Goal: Task Accomplishment & Management: Manage account settings

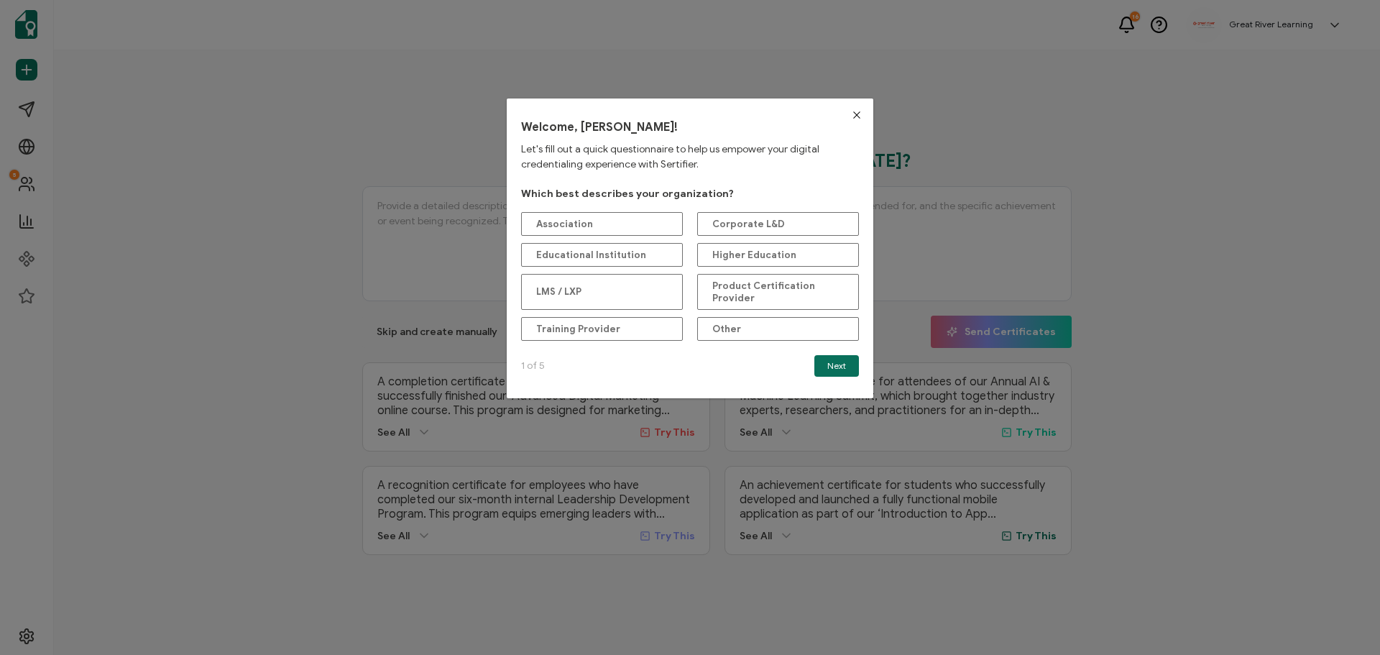
click at [841, 114] on button "Close" at bounding box center [856, 114] width 33 height 33
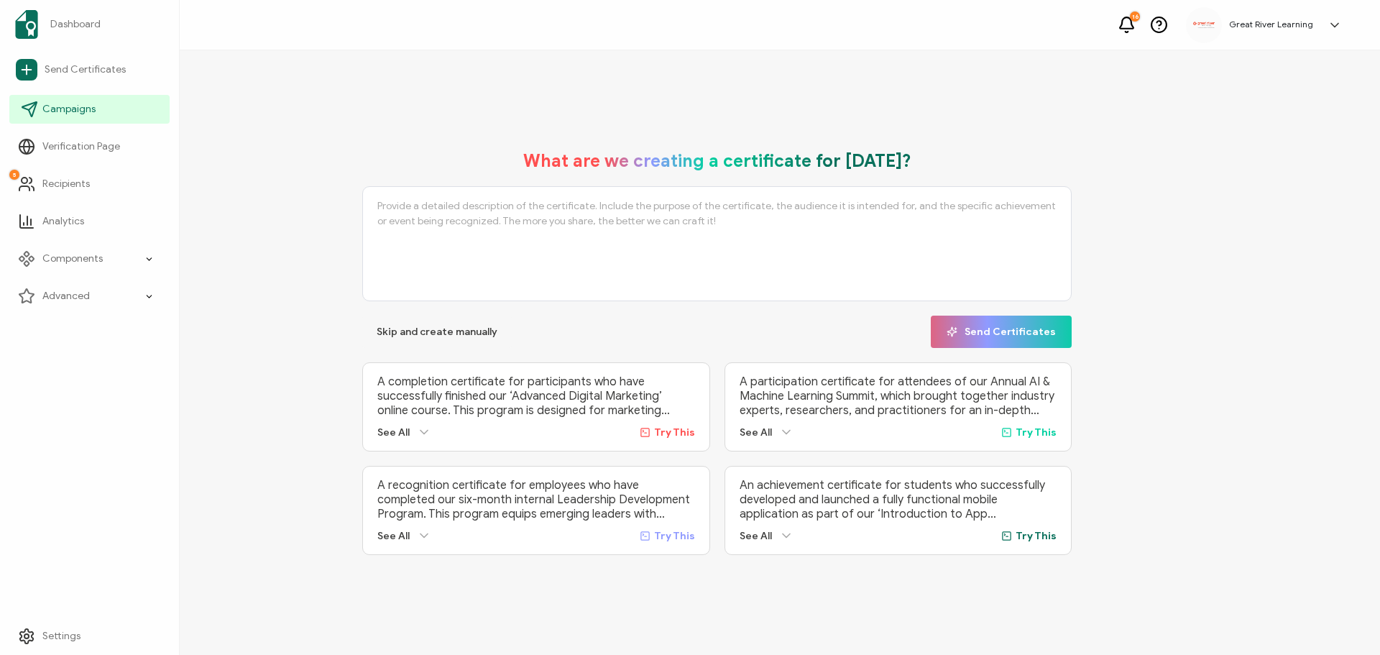
click at [81, 114] on span "Campaigns" at bounding box center [68, 109] width 53 height 14
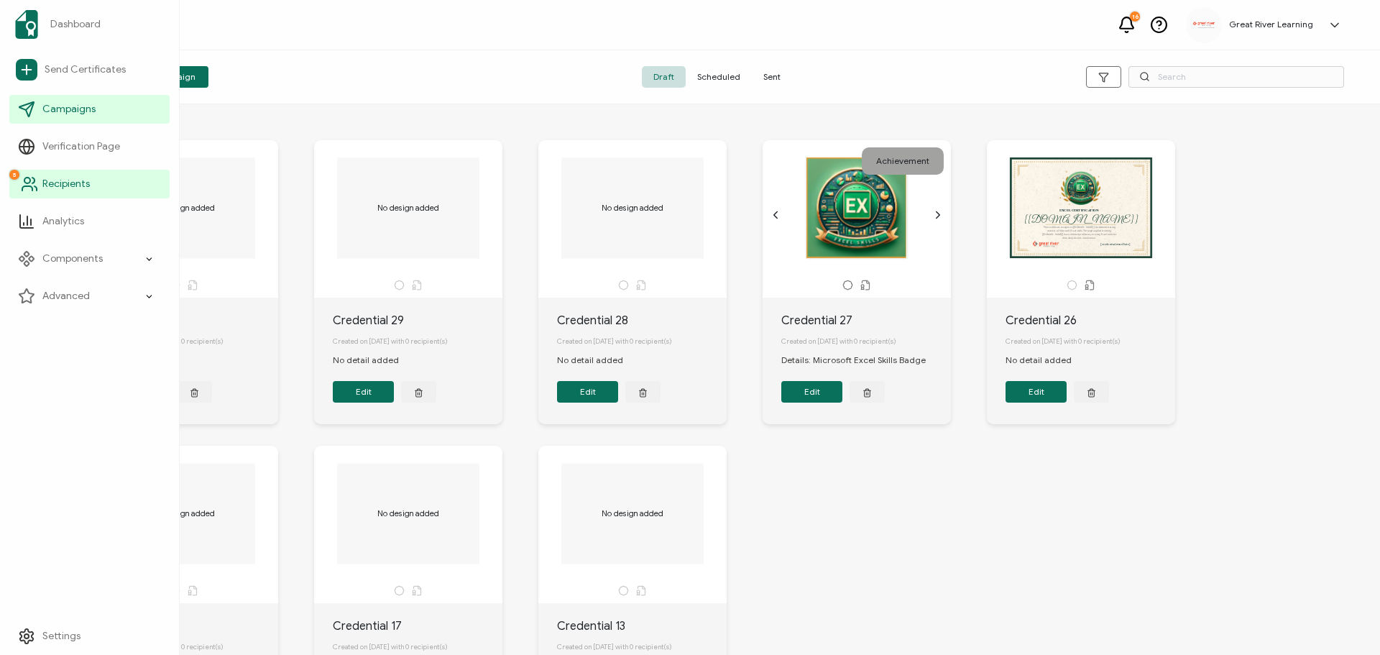
click at [68, 188] on span "Recipients" at bounding box center [65, 184] width 47 height 14
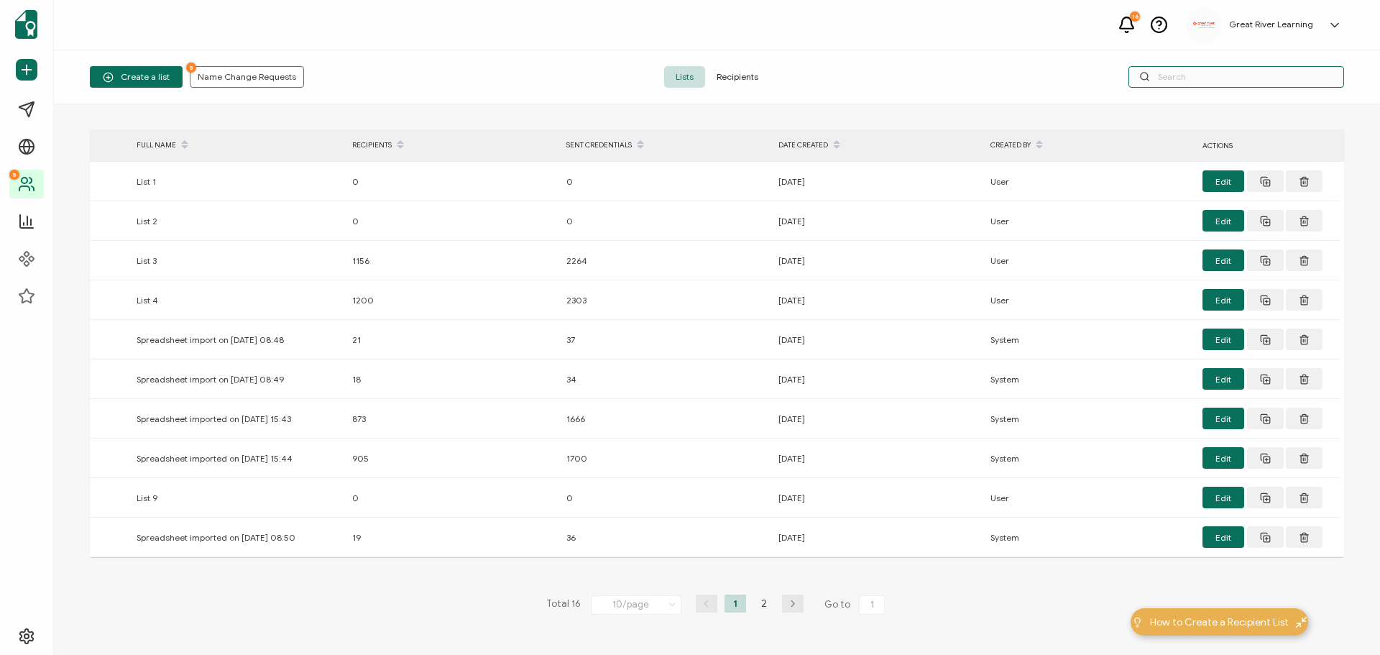
click at [1234, 76] on input "text" at bounding box center [1236, 77] width 216 height 22
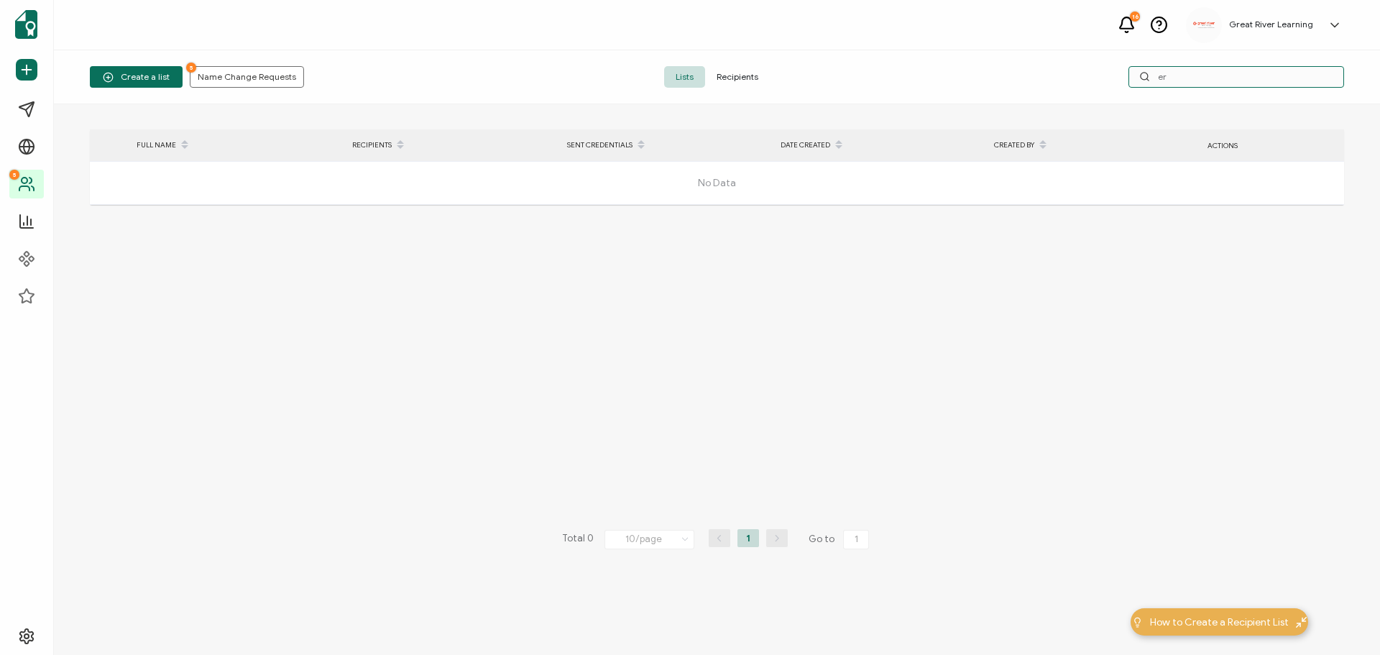
type input "e"
type input "[PERSON_NAME]"
click at [698, 65] on div "Create a list 5 Name Change Requests Lists Recipients [PERSON_NAME]" at bounding box center [717, 77] width 1326 height 54
click at [715, 68] on span "Recipients" at bounding box center [737, 77] width 65 height 22
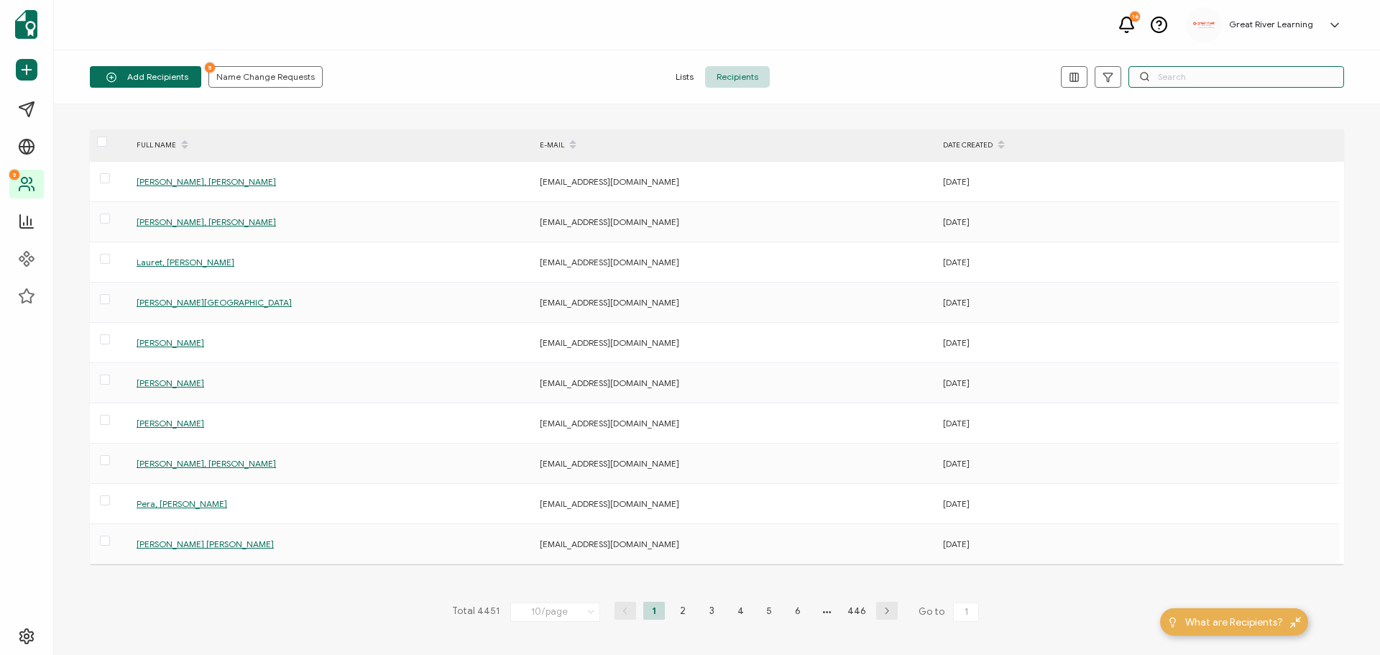
click at [1150, 72] on input "text" at bounding box center [1236, 77] width 216 height 22
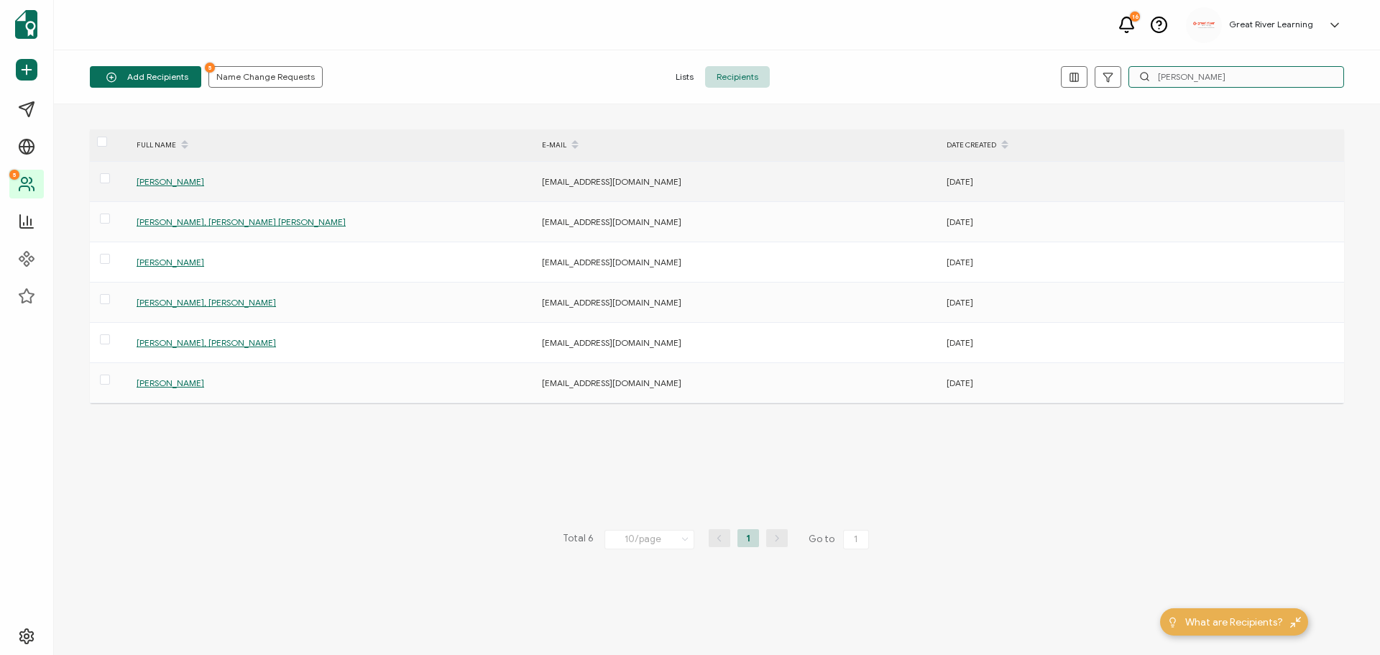
type input "[PERSON_NAME]"
click at [148, 185] on span "[PERSON_NAME]" at bounding box center [171, 181] width 68 height 11
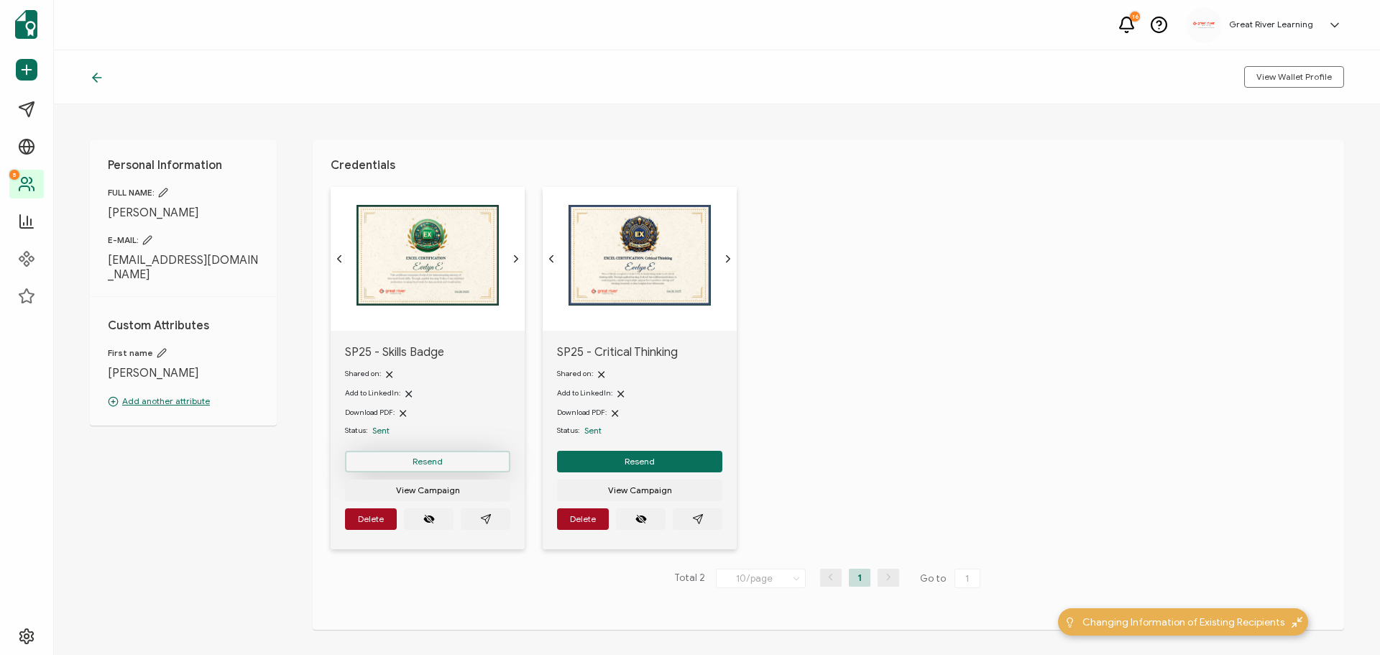
click at [440, 462] on span "Resend" at bounding box center [427, 461] width 30 height 9
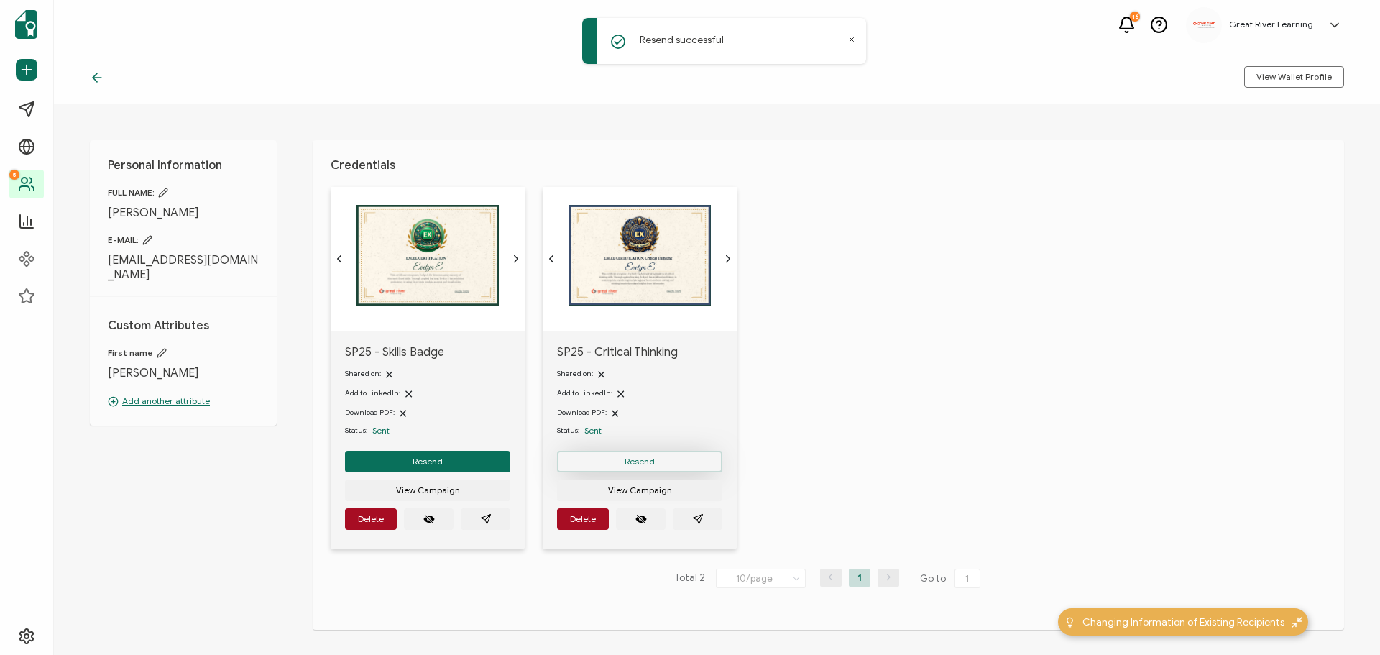
click at [614, 458] on button "Resend" at bounding box center [639, 462] width 165 height 22
click at [90, 85] on div "View Wallet Profile" at bounding box center [717, 77] width 1326 height 54
click at [92, 82] on icon at bounding box center [97, 77] width 14 height 14
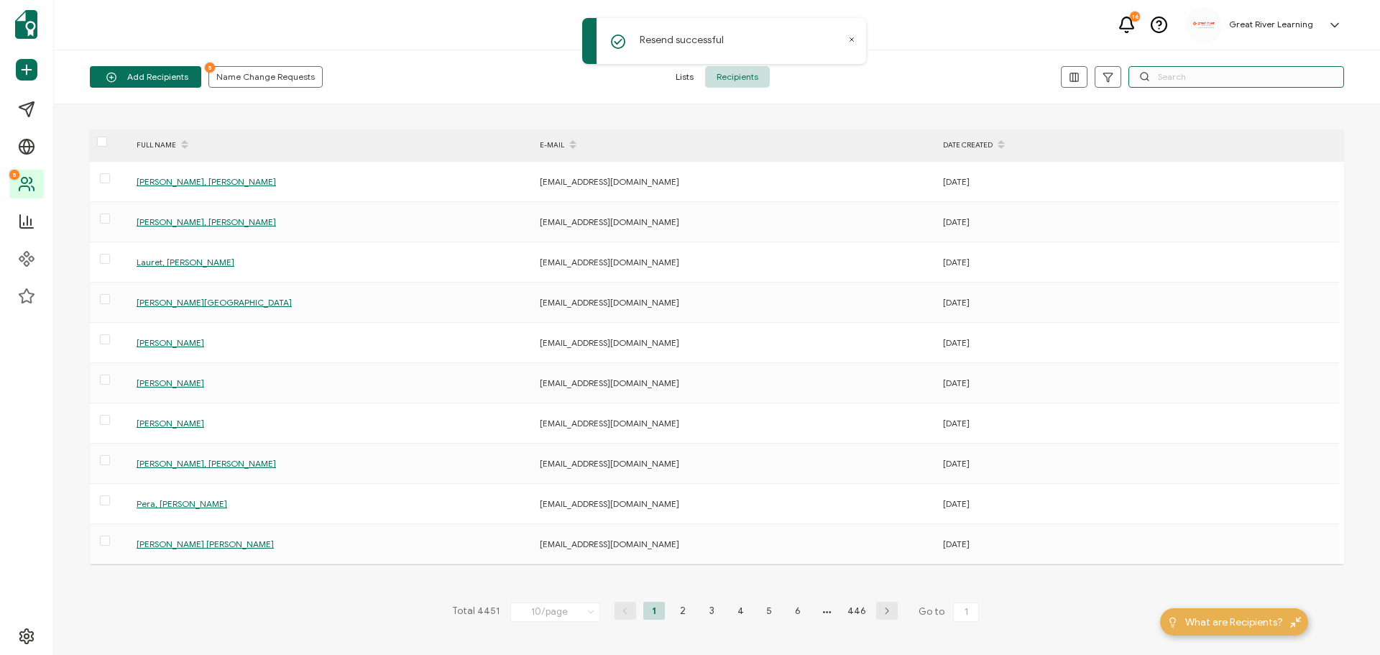
click at [1214, 70] on input "text" at bounding box center [1236, 77] width 216 height 22
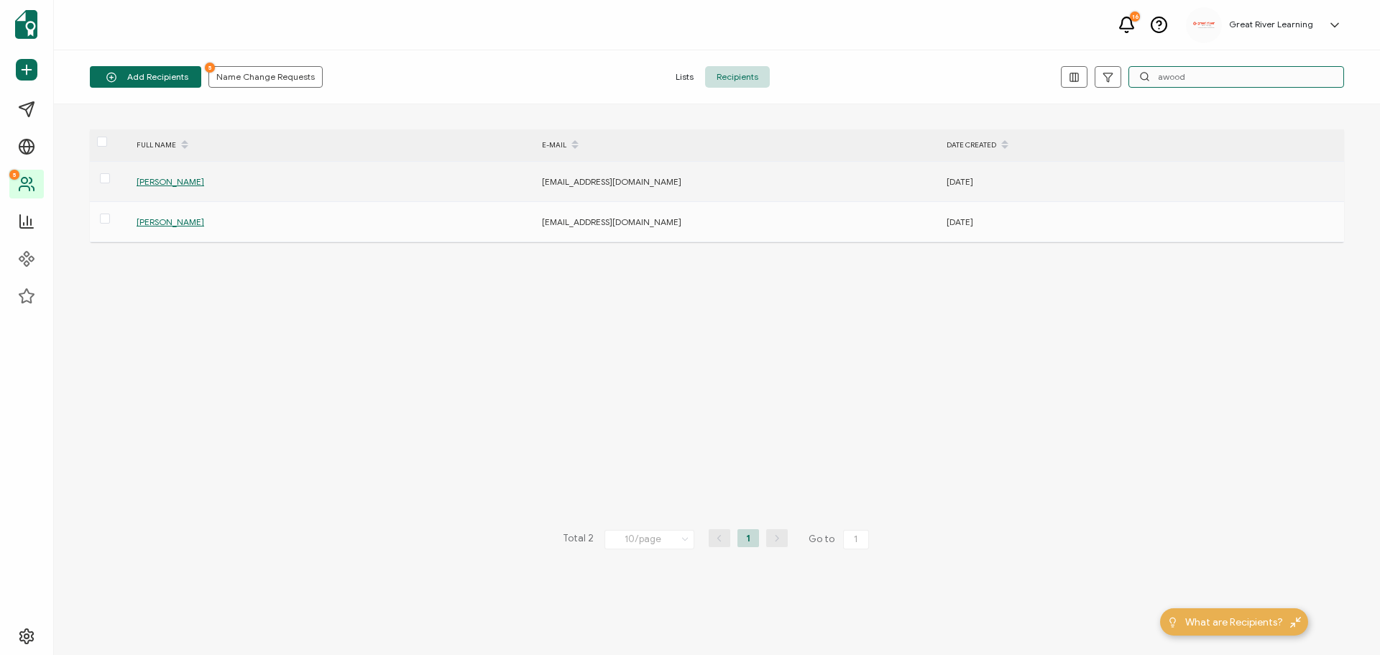
type input "awood"
click at [145, 178] on span "[PERSON_NAME]" at bounding box center [171, 181] width 68 height 11
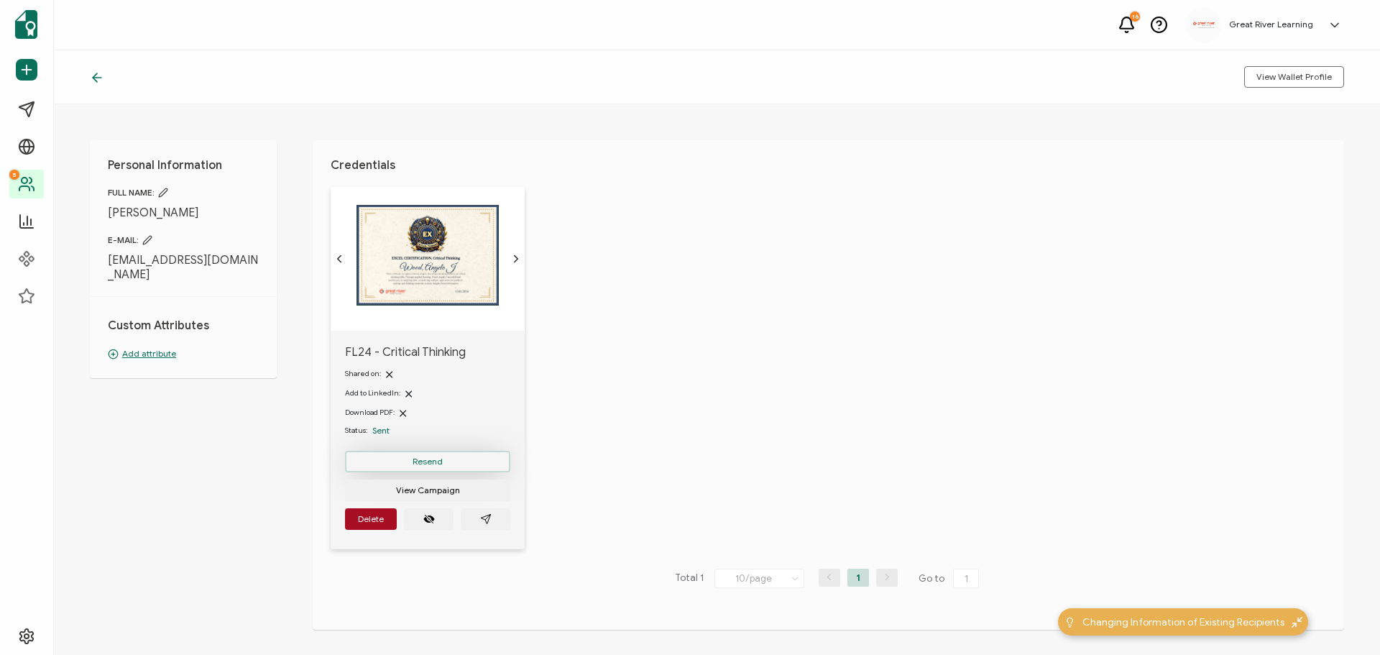
click at [494, 462] on button "Resend" at bounding box center [427, 462] width 165 height 22
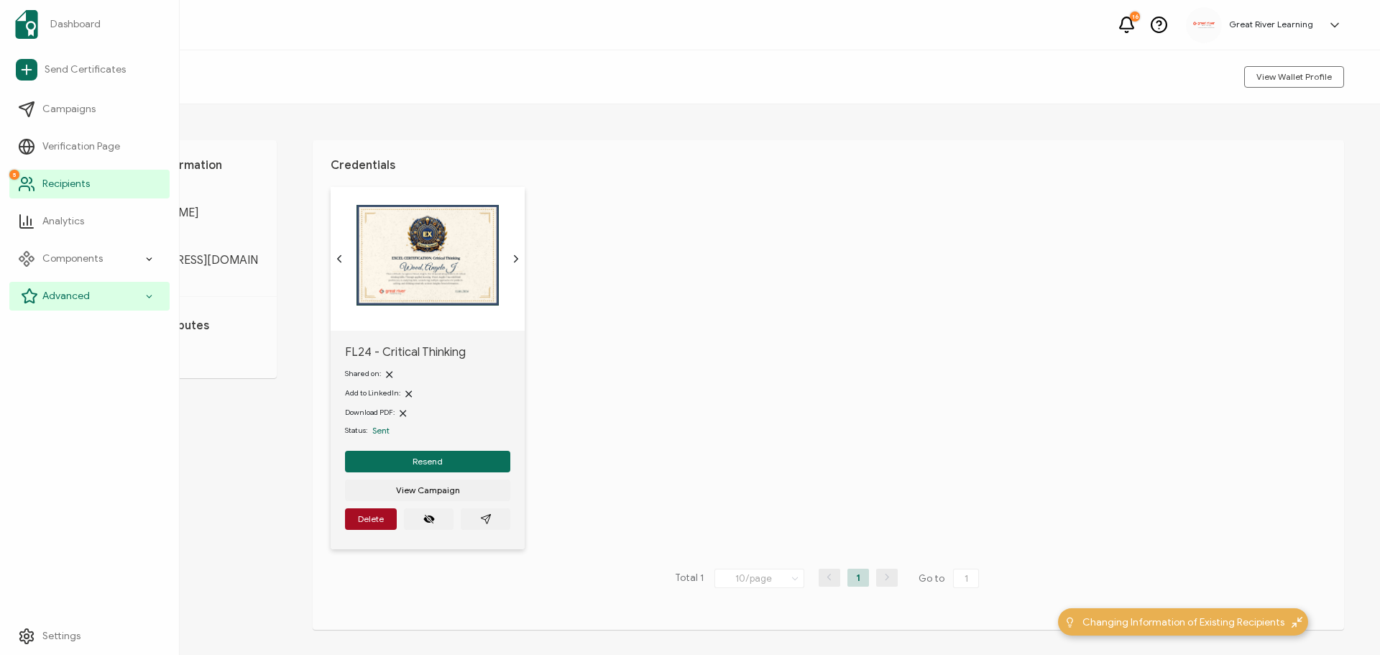
click at [113, 297] on div "Advanced" at bounding box center [89, 296] width 160 height 29
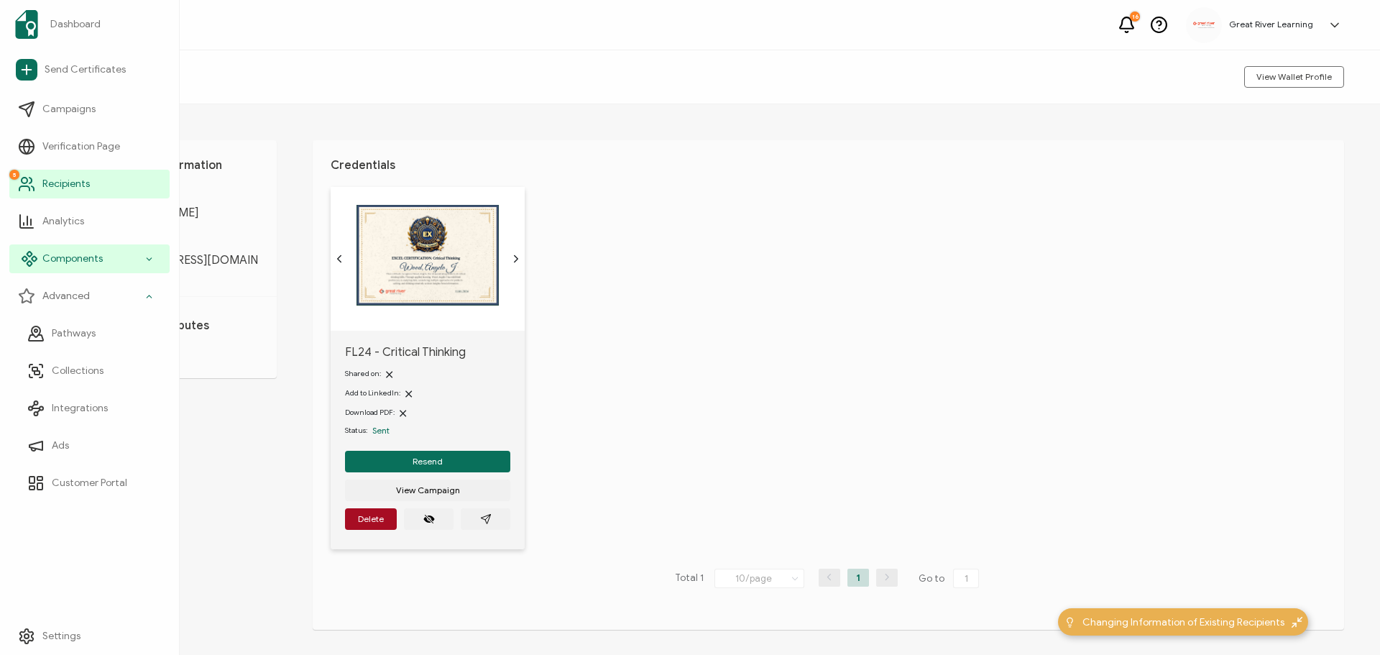
click at [135, 257] on div "Components" at bounding box center [89, 258] width 160 height 29
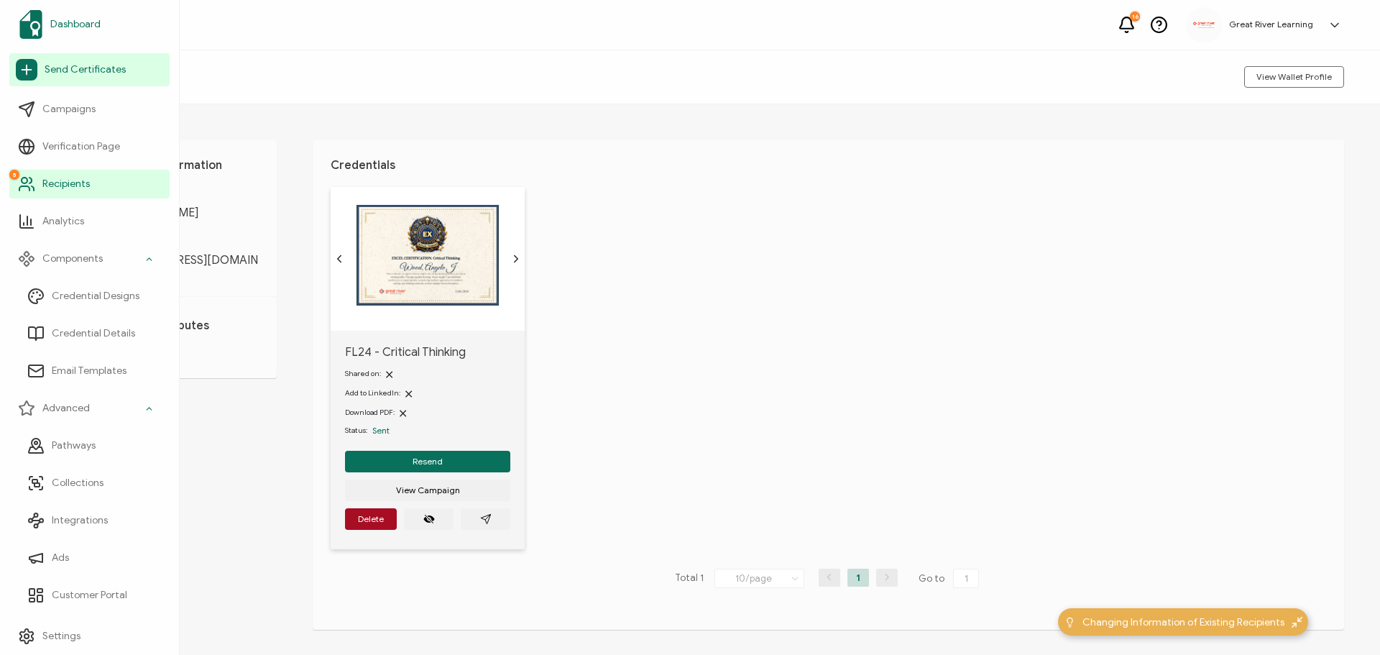
click at [88, 11] on link "Dashboard" at bounding box center [89, 24] width 160 height 40
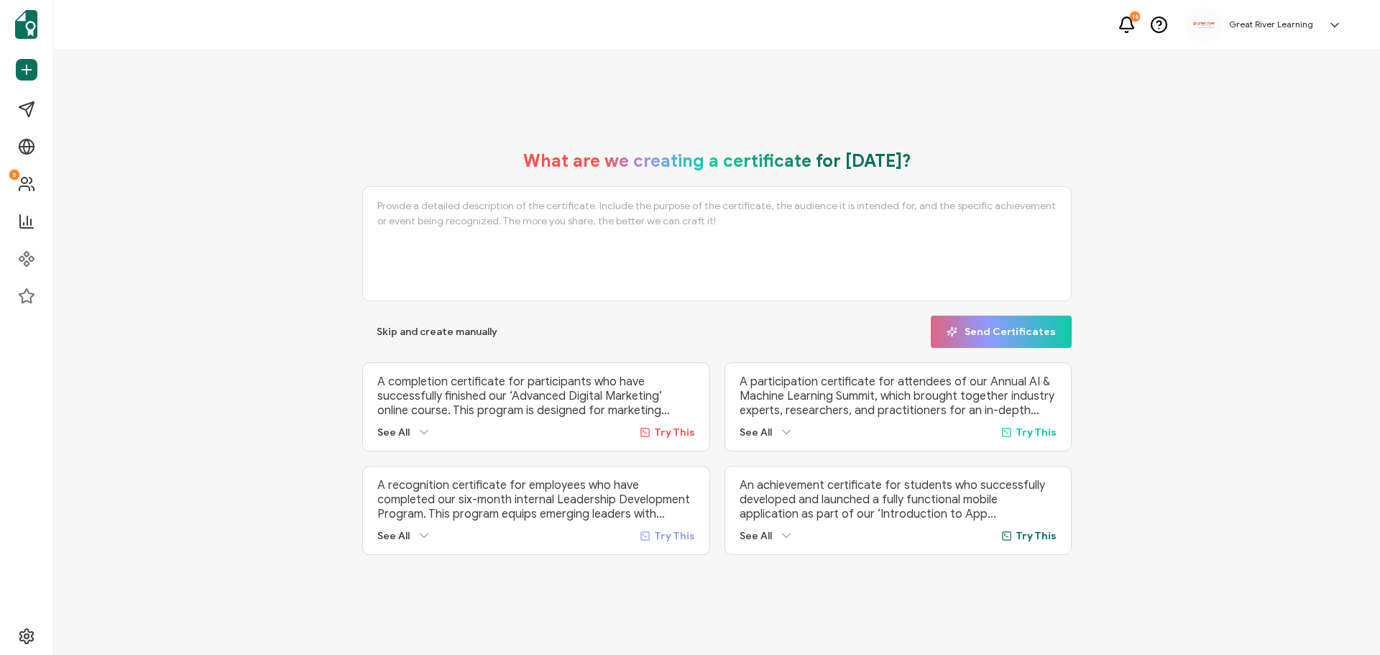
click at [1327, 18] on icon at bounding box center [1334, 25] width 14 height 14
click at [1271, 201] on span "Great River Learning" at bounding box center [1281, 201] width 88 height 13
click at [1333, 30] on icon at bounding box center [1334, 25] width 14 height 14
click at [1269, 106] on div "[PERSON_NAME] [EMAIL_ADDRESS][DOMAIN_NAME] ID: 20557295" at bounding box center [1270, 110] width 144 height 131
click at [1326, 28] on link at bounding box center [1331, 25] width 22 height 14
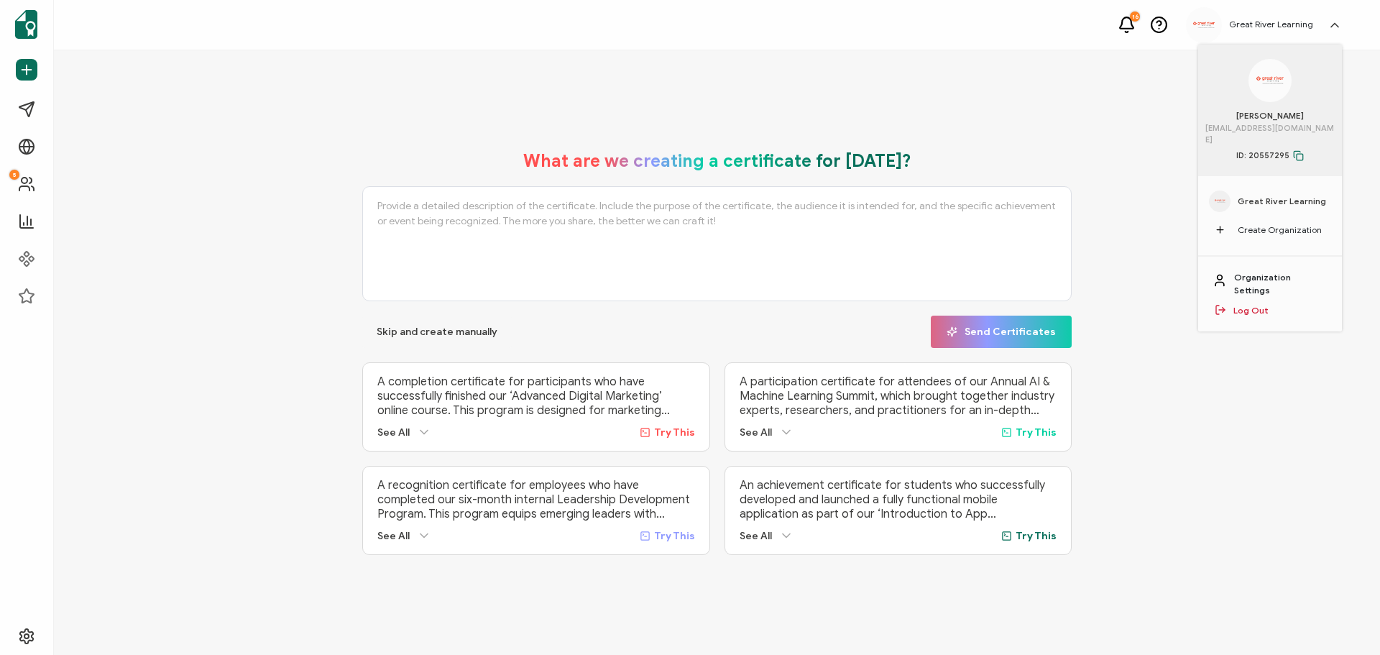
click at [1268, 271] on link "Organization Settings" at bounding box center [1280, 284] width 93 height 26
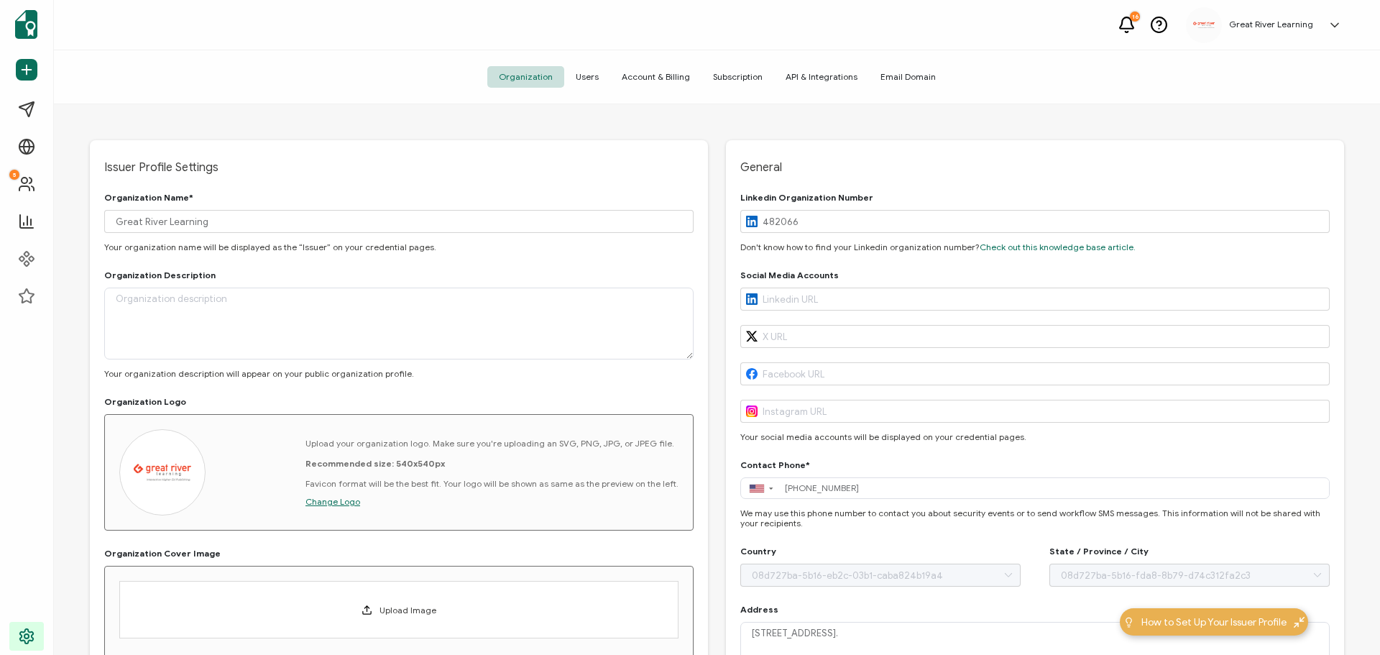
type input "[US_STATE]"
type input "[GEOGRAPHIC_DATA]"
click at [585, 80] on span "Users" at bounding box center [587, 77] width 46 height 22
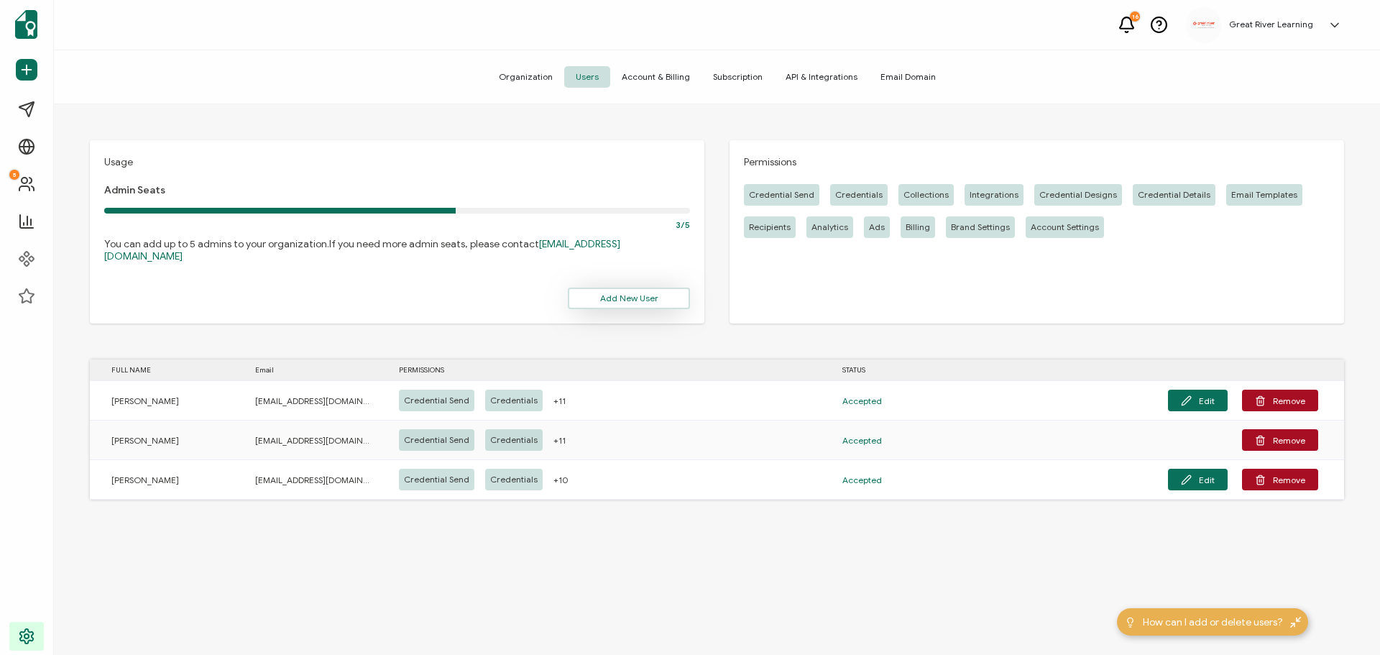
click at [636, 294] on span "Add New User" at bounding box center [629, 298] width 58 height 9
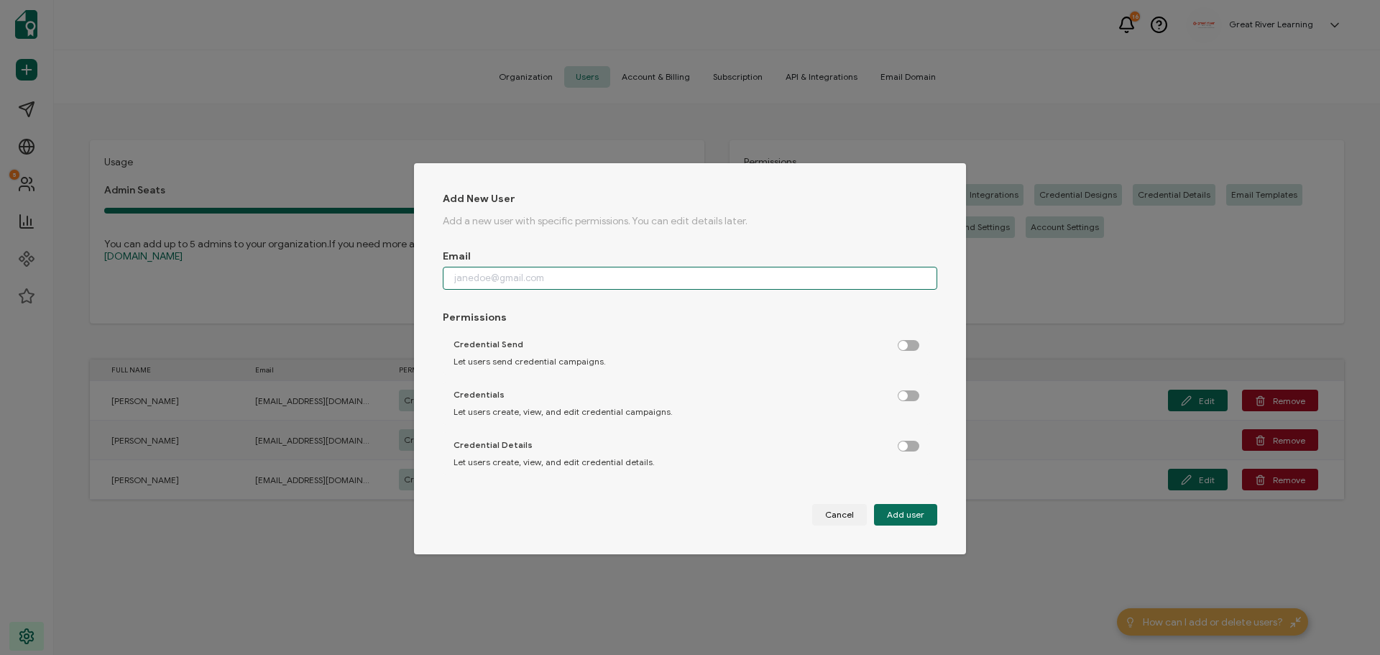
click at [618, 273] on input "dialog" at bounding box center [690, 278] width 494 height 23
type input "[EMAIL_ADDRESS][DOMAIN_NAME]"
click at [909, 343] on label "dialog" at bounding box center [915, 342] width 36 height 4
click at [909, 349] on input "dialog" at bounding box center [909, 345] width 9 height 9
checkbox input "true"
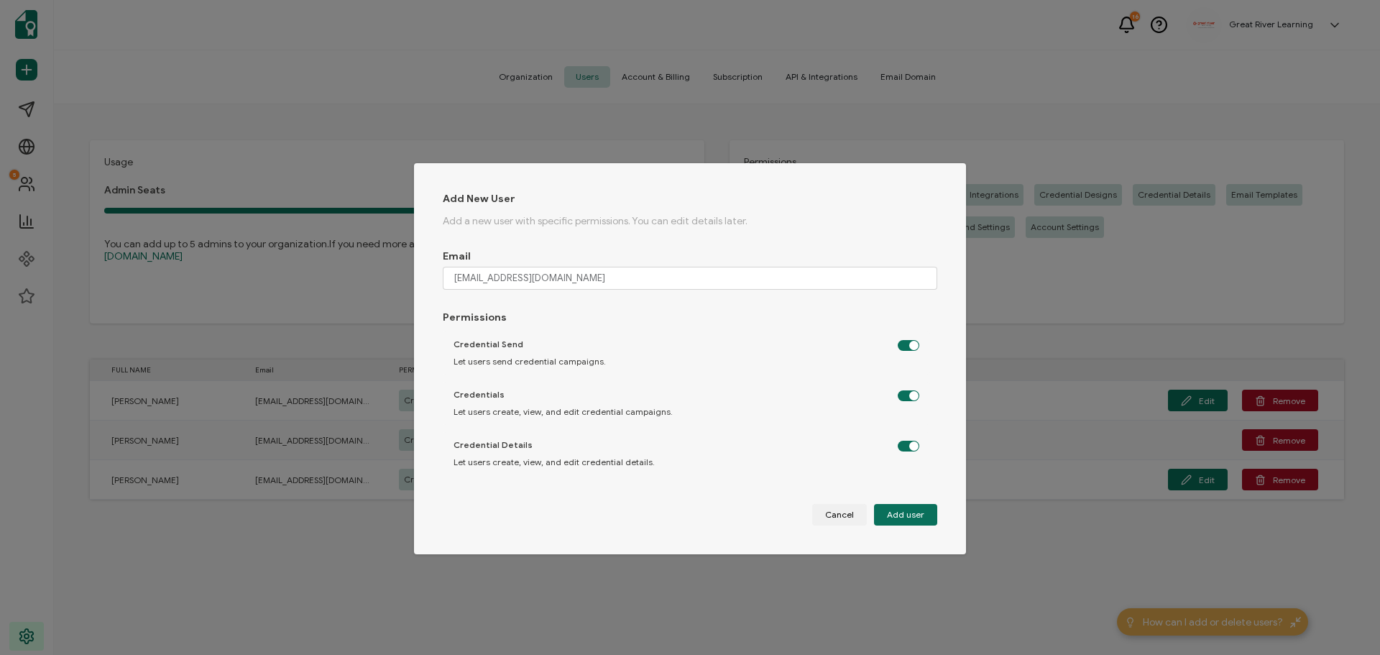
checkbox input "true"
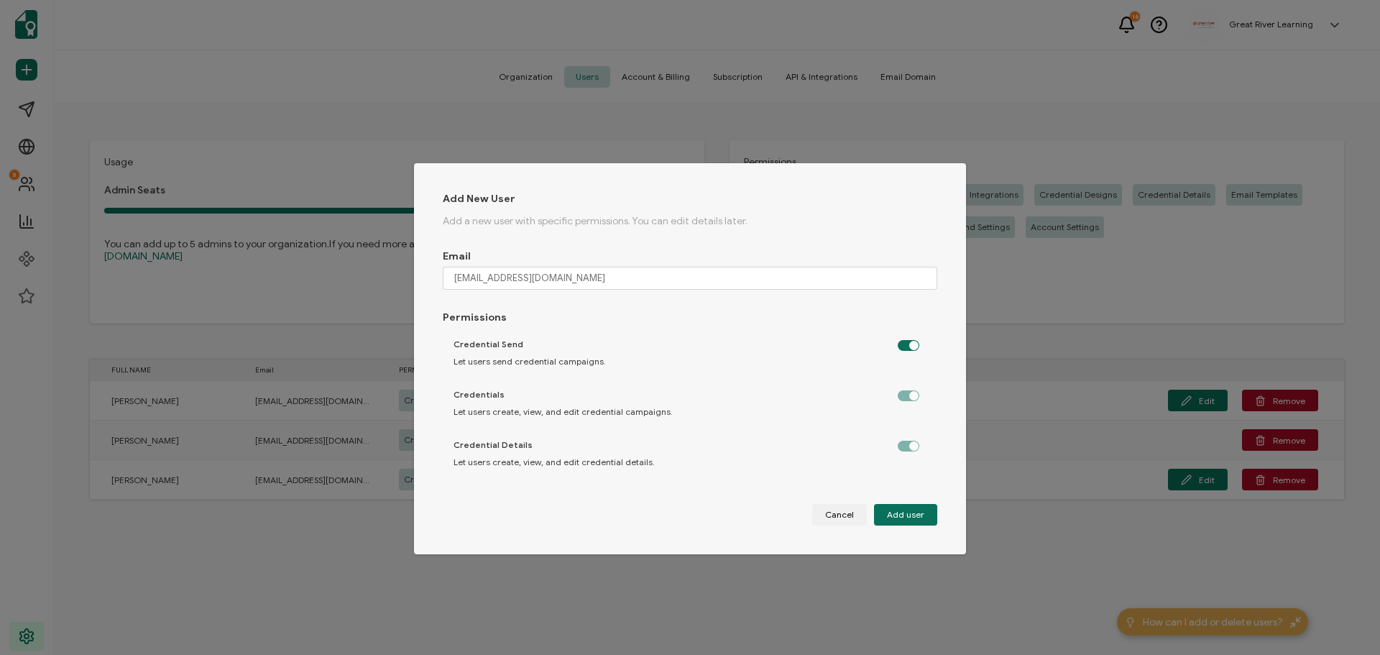
click at [907, 394] on label "dialog" at bounding box center [915, 392] width 36 height 4
click at [924, 515] on button "Add user" at bounding box center [905, 515] width 63 height 22
checkbox input "false"
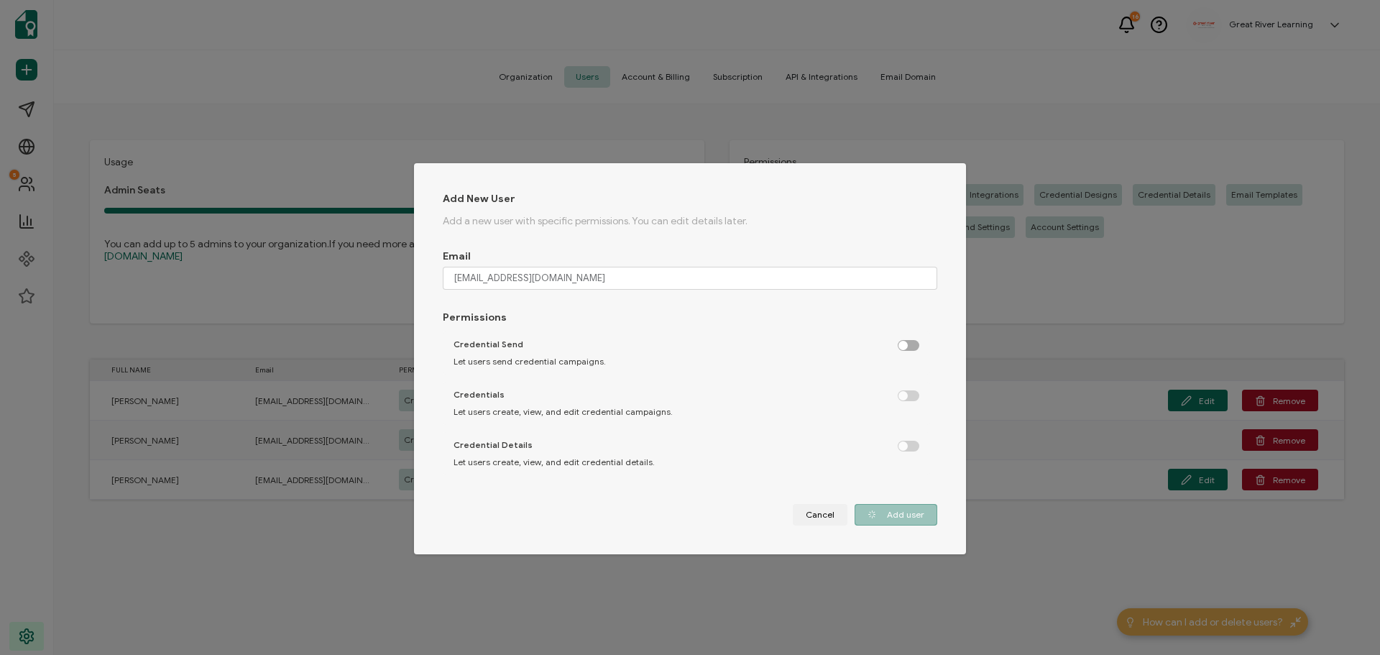
checkbox input "false"
